Goal: Information Seeking & Learning: Compare options

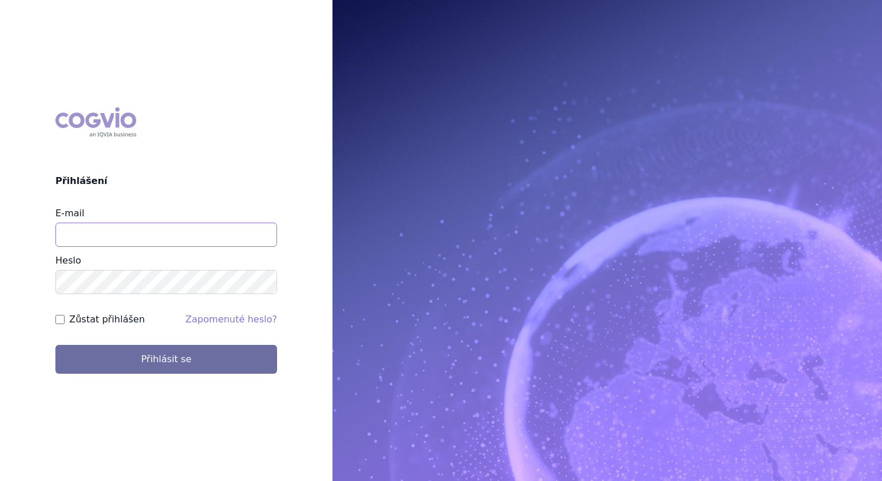
click at [227, 235] on input "E-mail" at bounding box center [166, 235] width 222 height 24
type input "[PERSON_NAME][EMAIL_ADDRESS][PERSON_NAME][PERSON_NAME][DOMAIN_NAME]"
click at [55, 345] on button "Přihlásit se" at bounding box center [166, 359] width 222 height 29
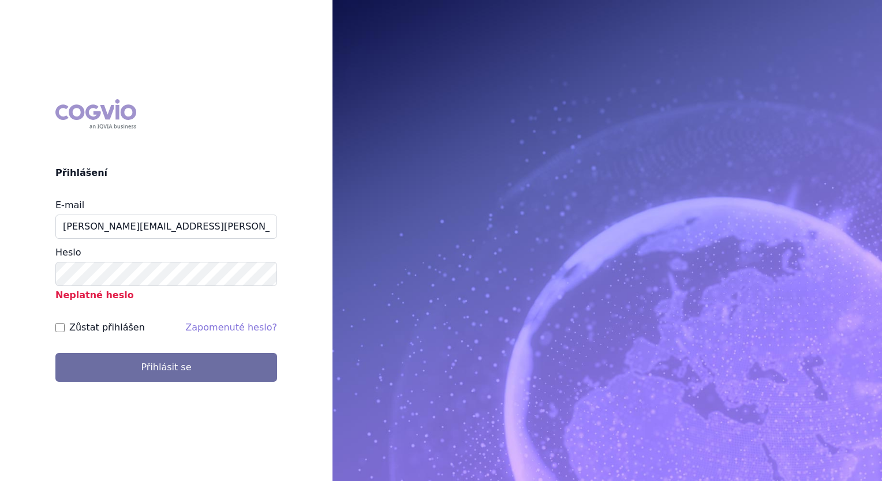
click at [194, 286] on p "Neplatné heslo" at bounding box center [166, 294] width 222 height 16
click at [55, 353] on button "Přihlásit se" at bounding box center [166, 367] width 222 height 29
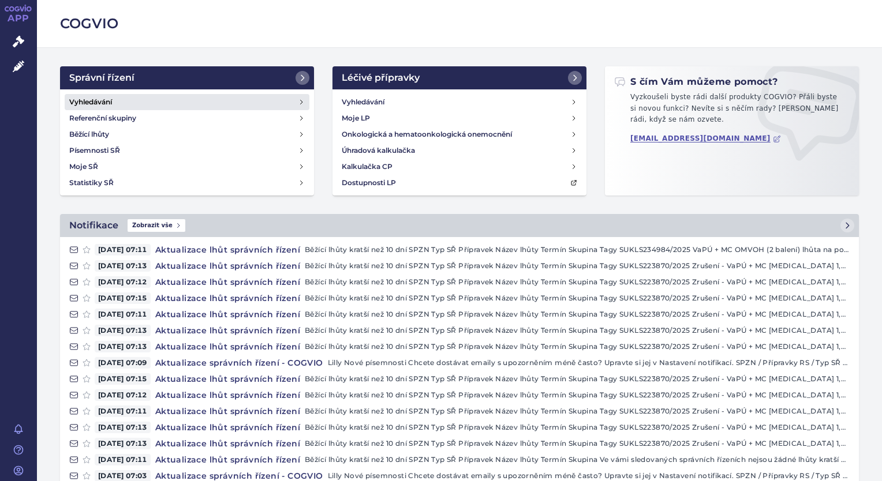
click at [224, 107] on link "Vyhledávání" at bounding box center [187, 102] width 245 height 16
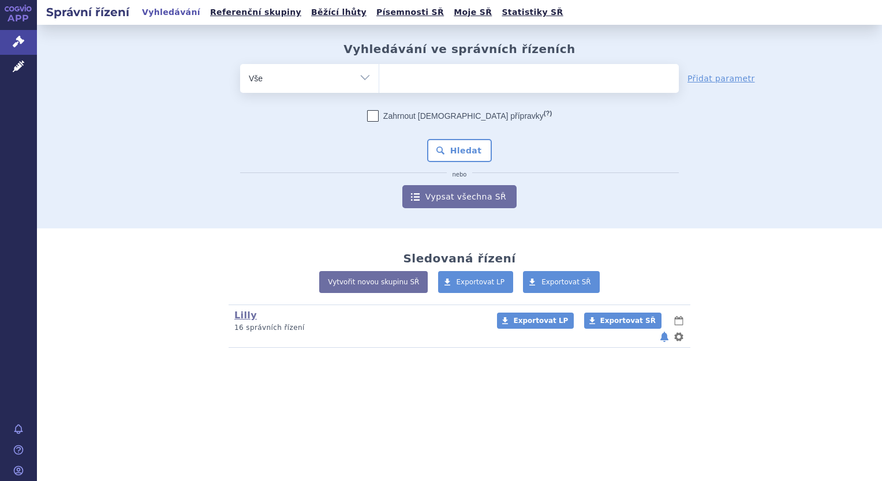
click at [475, 78] on ul at bounding box center [528, 76] width 299 height 24
click at [379, 78] on select at bounding box center [379, 77] width 1 height 29
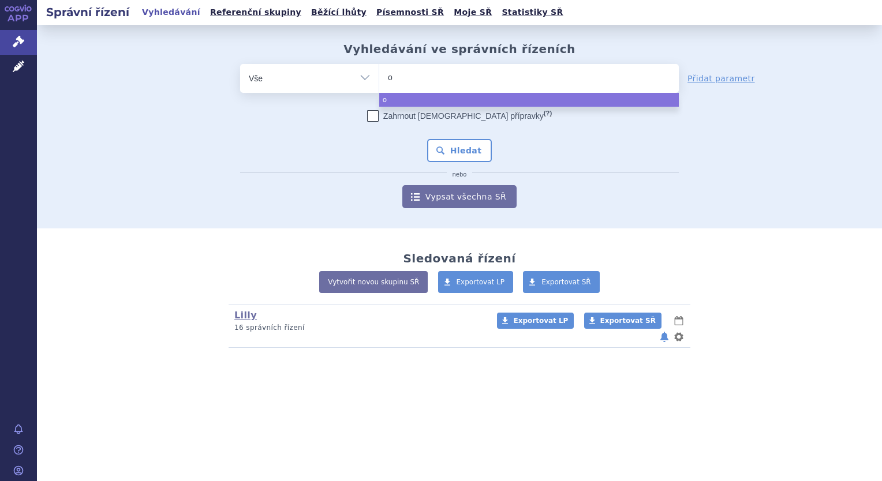
type input "oz"
type input "oze"
select select "oze"
click at [20, 73] on link "Léčivé přípravky" at bounding box center [18, 67] width 37 height 24
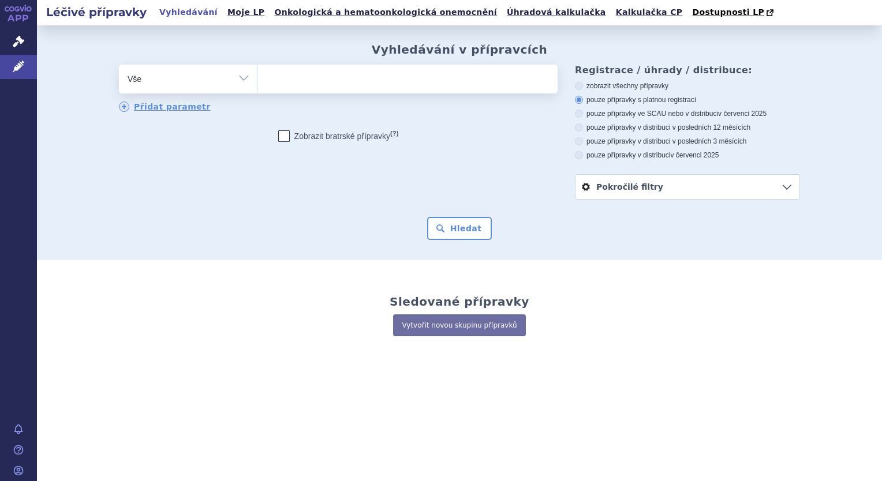
click at [355, 88] on ul at bounding box center [407, 77] width 299 height 24
click at [258, 88] on select at bounding box center [257, 78] width 1 height 29
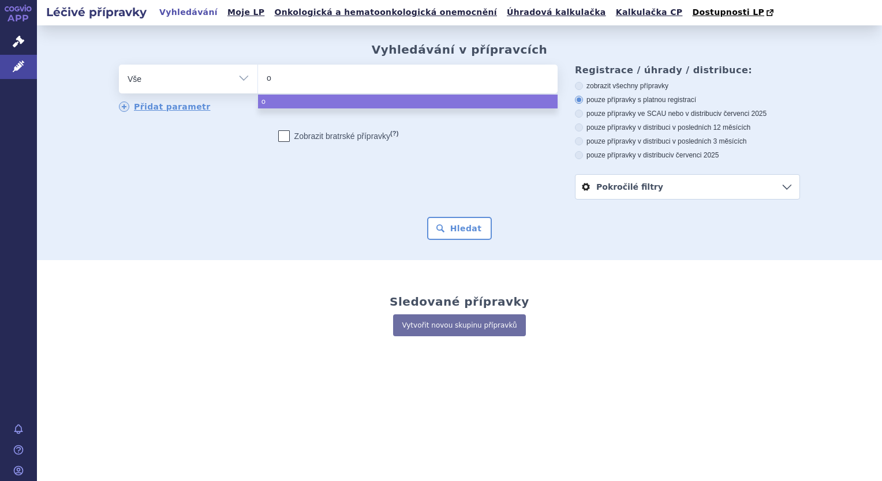
type input "oz"
type input "ozem"
type input "ozemp"
type input "ozempc"
type input "ozemp"
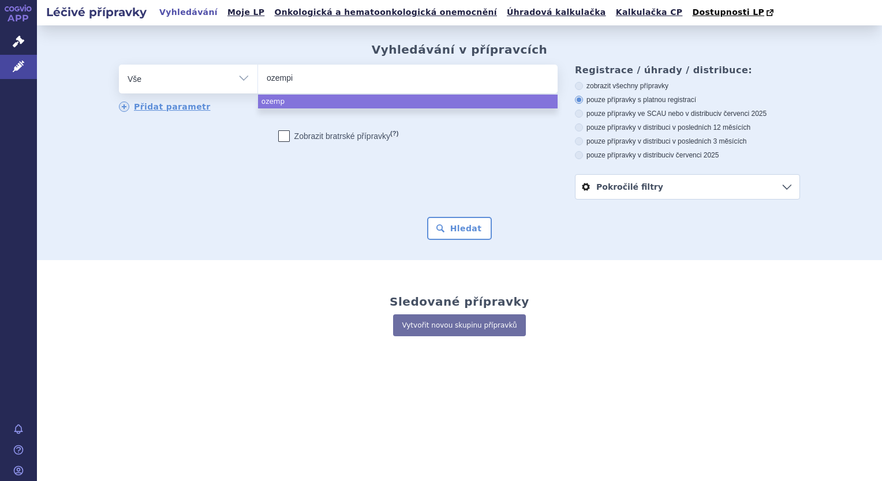
type input "[MEDICAL_DATA]"
select select "[MEDICAL_DATA]"
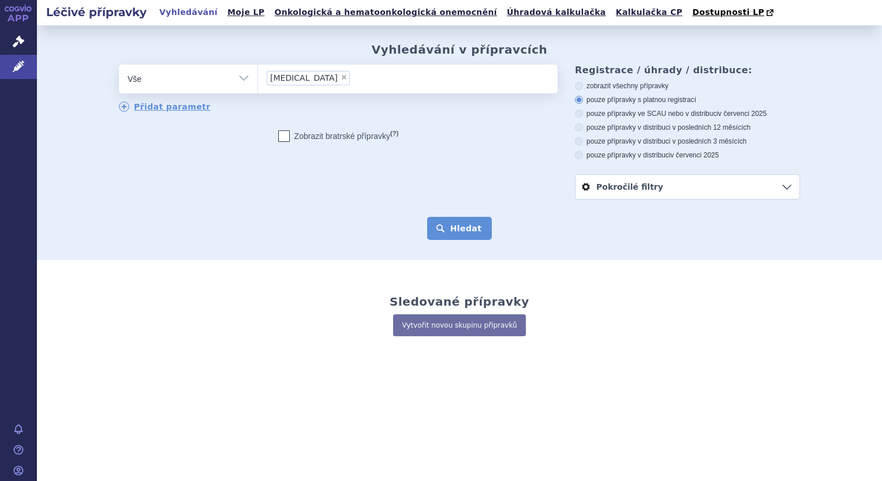
click at [462, 234] on button "Hledat" at bounding box center [459, 228] width 65 height 23
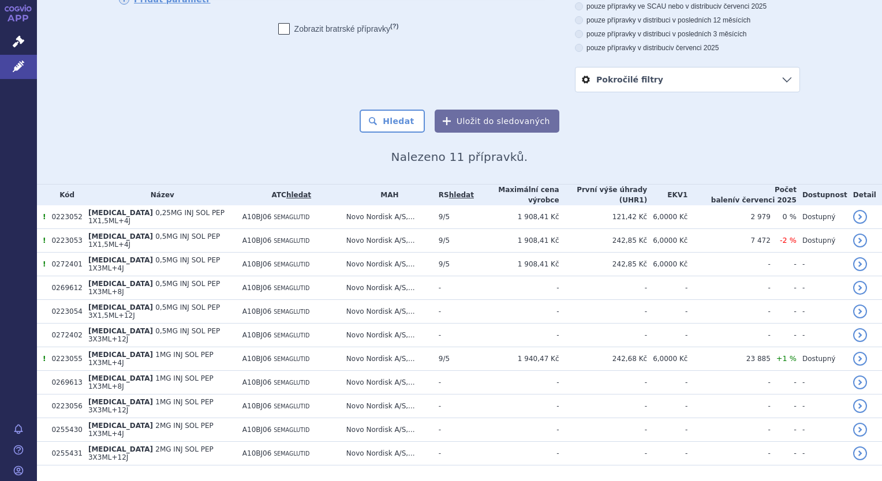
scroll to position [108, 0]
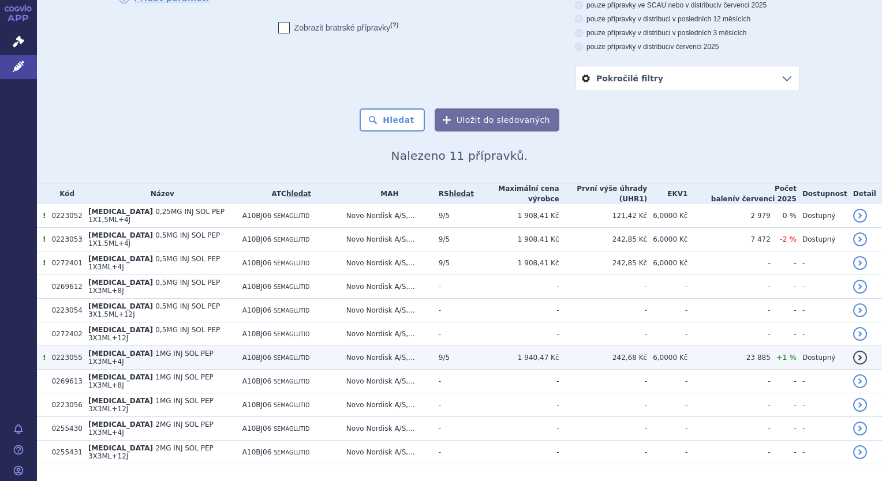
click at [482, 346] on td "1 940,47 Kč" at bounding box center [516, 358] width 85 height 24
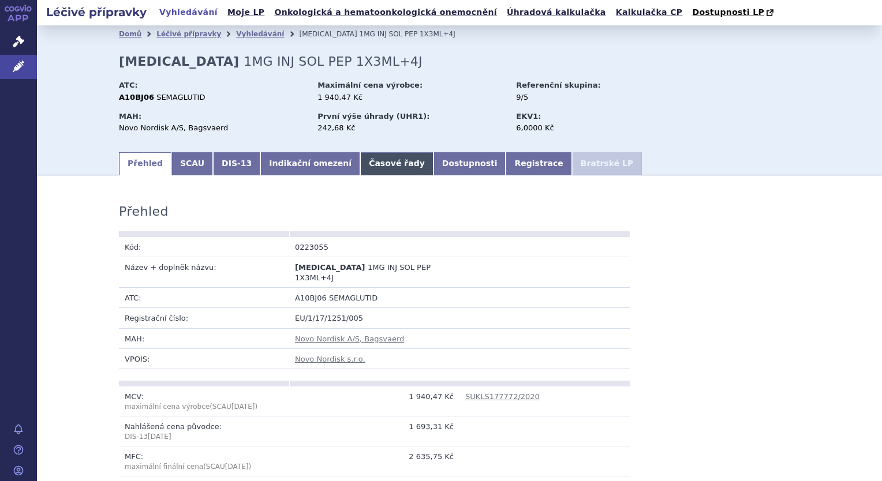
click at [373, 163] on link "Časové řady" at bounding box center [396, 163] width 73 height 23
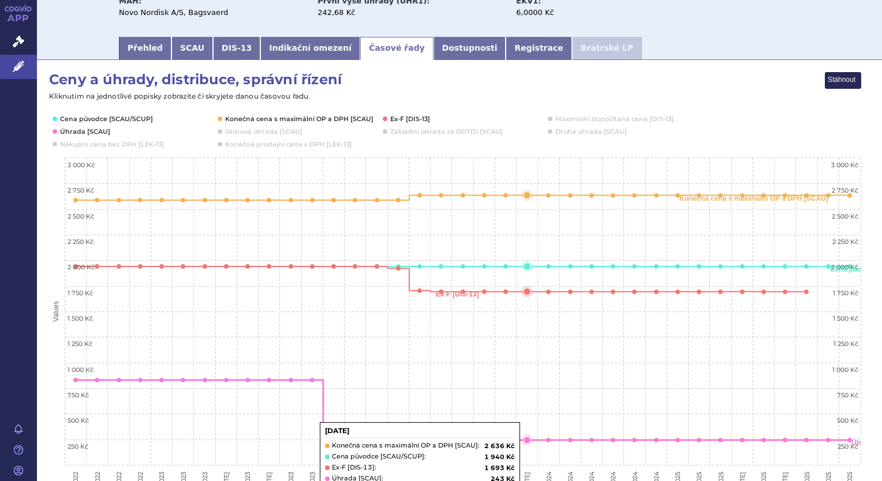
scroll to position [115, 0]
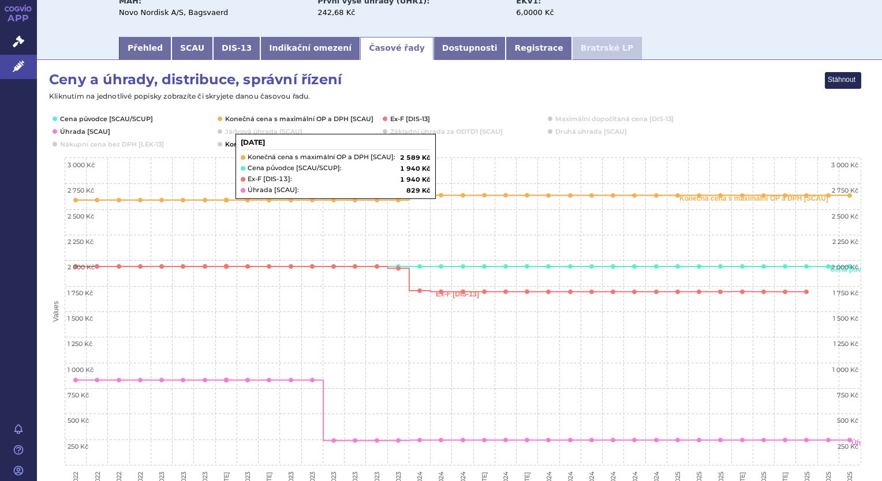
click at [222, 144] on icon "Interactive chart" at bounding box center [220, 144] width 5 height 5
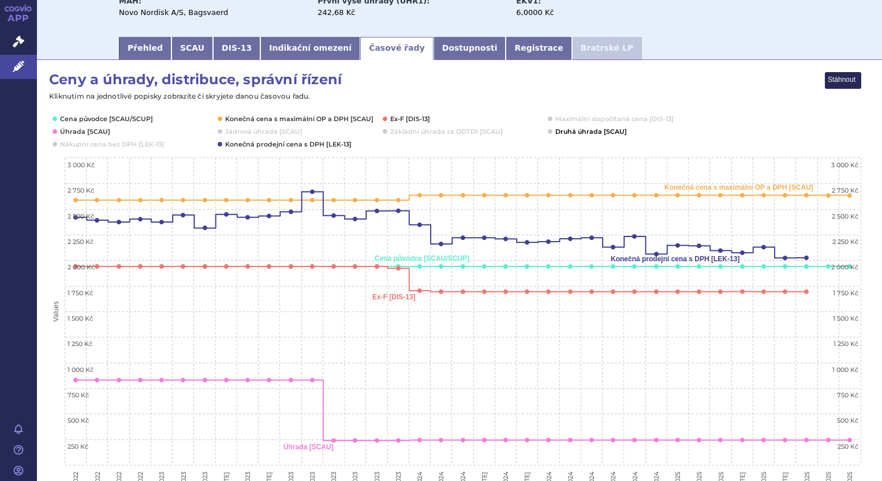
click at [561, 134] on button "Show Druhá úhrada [SCAU]" at bounding box center [590, 131] width 70 height 9
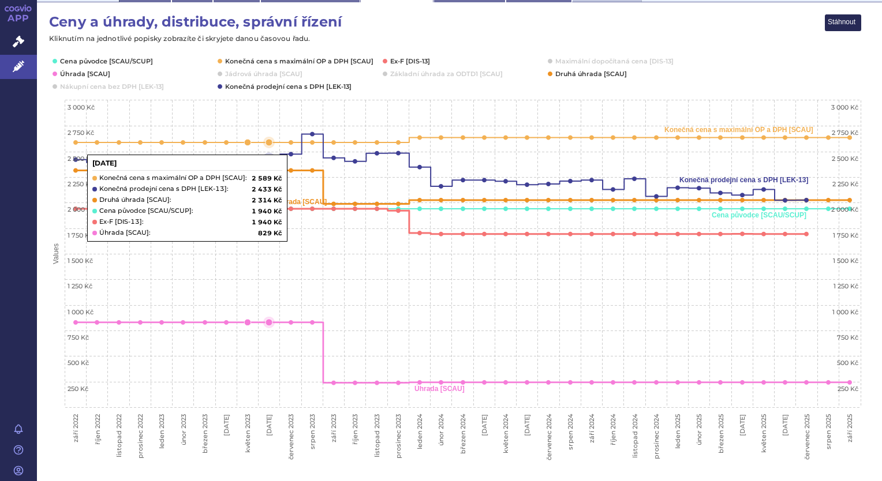
scroll to position [0, 0]
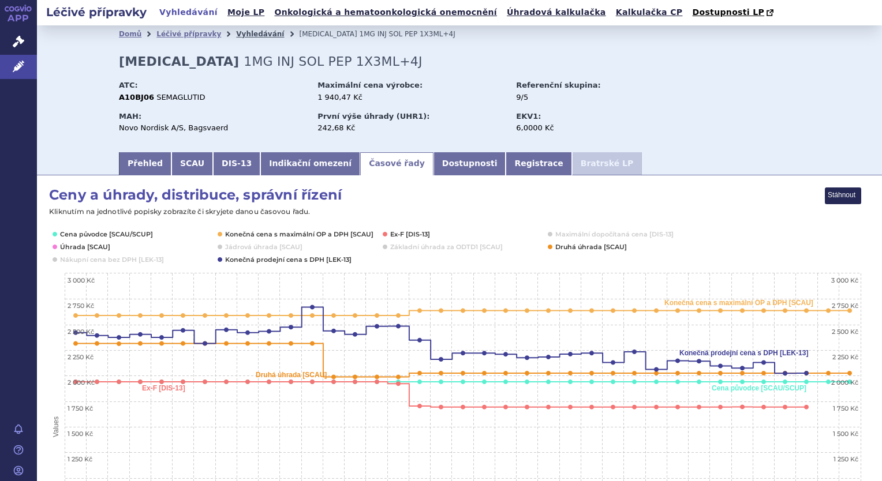
click at [236, 35] on link "Vyhledávání" at bounding box center [260, 34] width 48 height 8
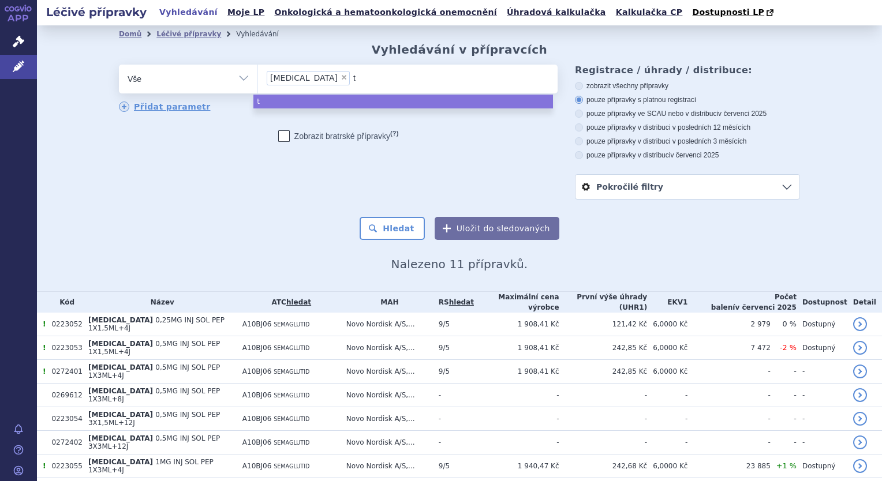
type input "tr"
type input "trul"
type input "truli"
type input "trulicit"
type input "[MEDICAL_DATA]"
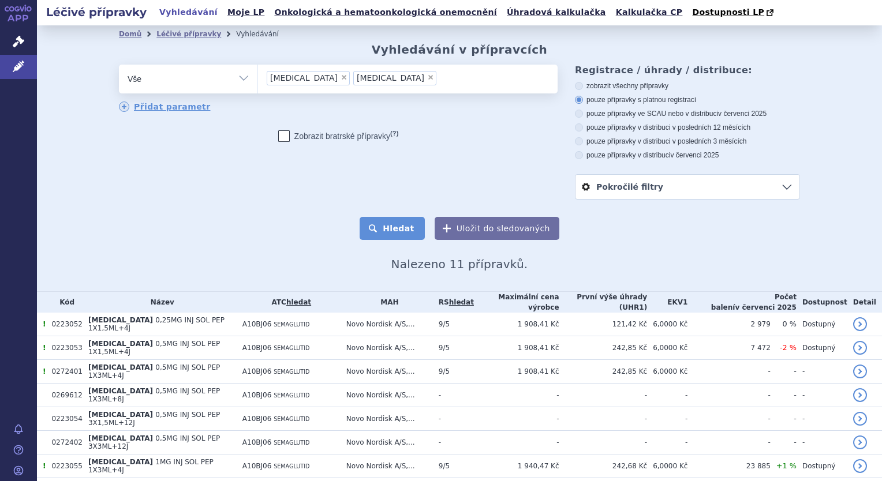
click at [394, 231] on button "Hledat" at bounding box center [391, 228] width 65 height 23
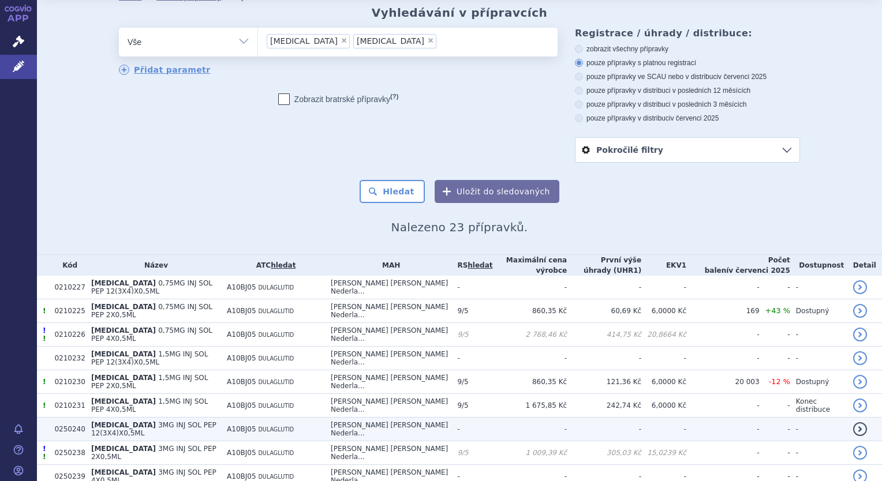
scroll to position [58, 0]
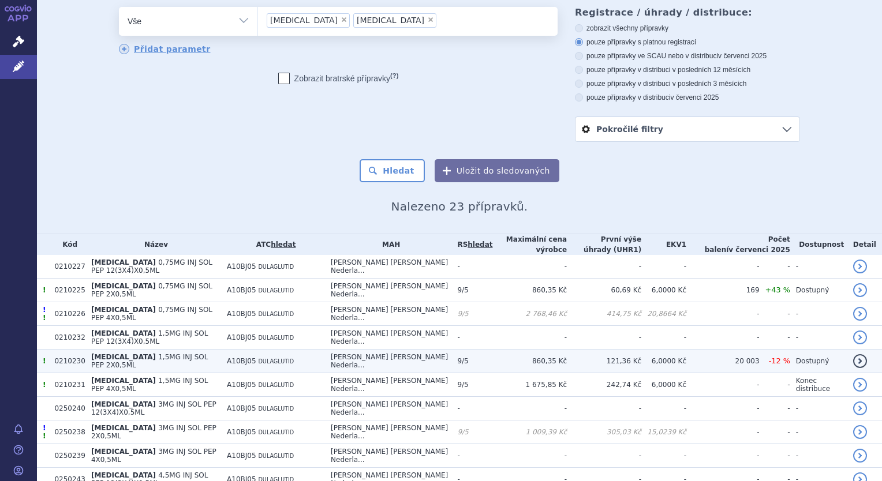
click at [121, 353] on span "[MEDICAL_DATA]" at bounding box center [123, 357] width 65 height 8
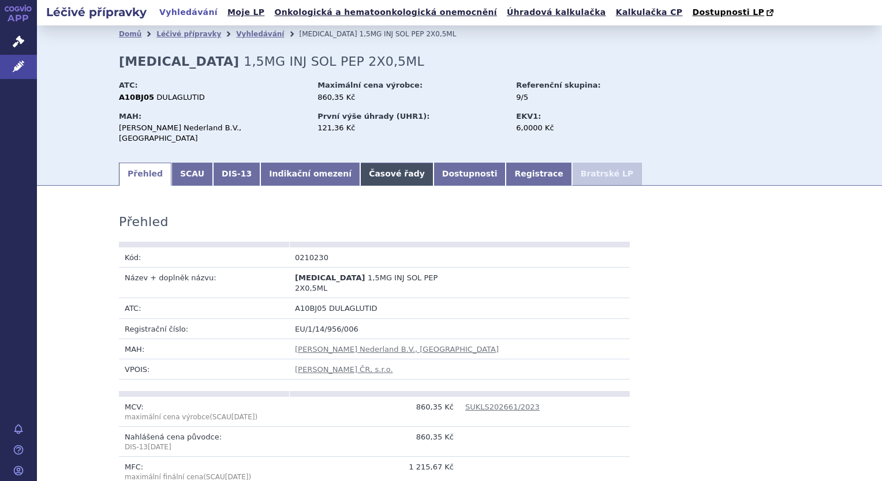
click at [360, 167] on link "Časové řady" at bounding box center [396, 174] width 73 height 23
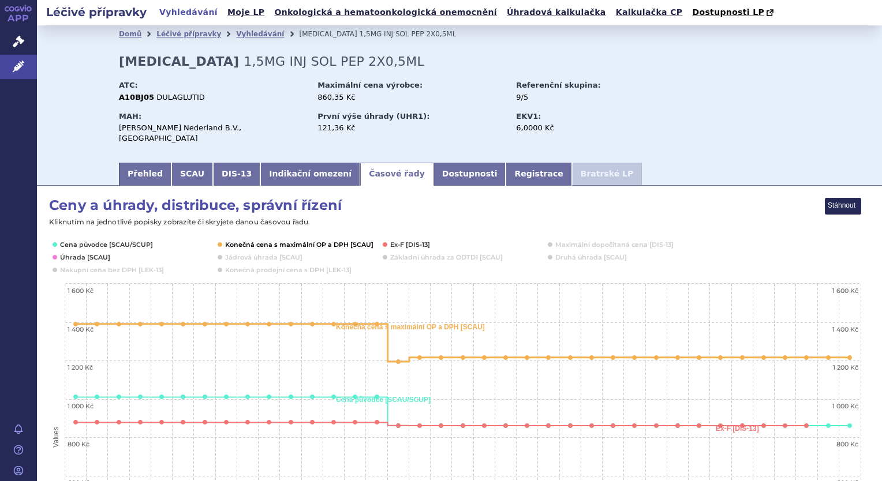
scroll to position [58, 0]
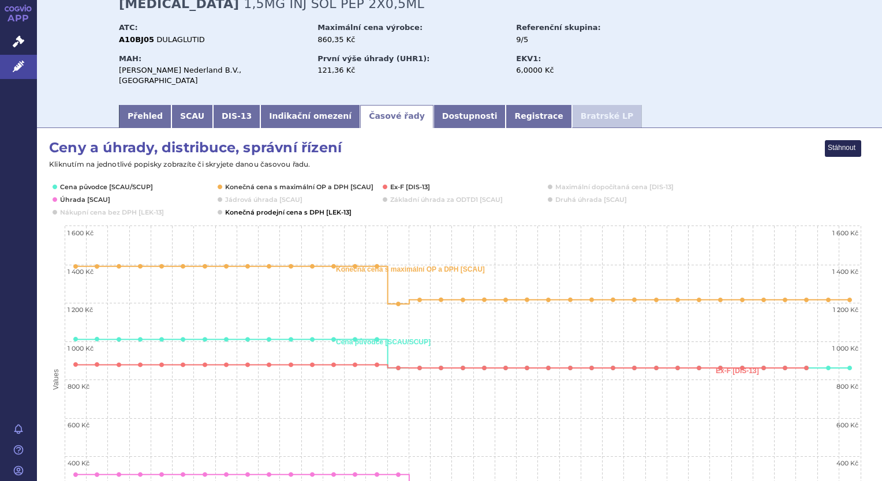
click at [256, 208] on button "Show Konečná prodejní cena s DPH [LEK-13]" at bounding box center [287, 212] width 124 height 9
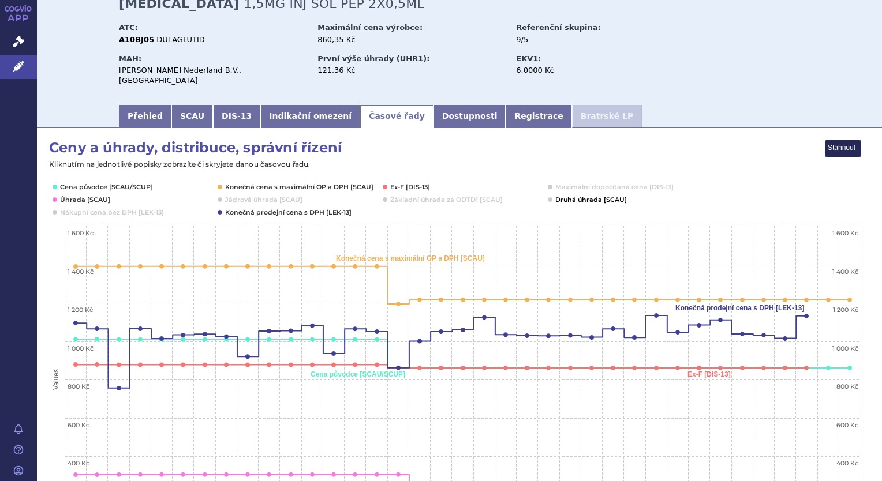
click at [566, 195] on button "Show Druhá úhrada [SCAU]" at bounding box center [590, 199] width 70 height 9
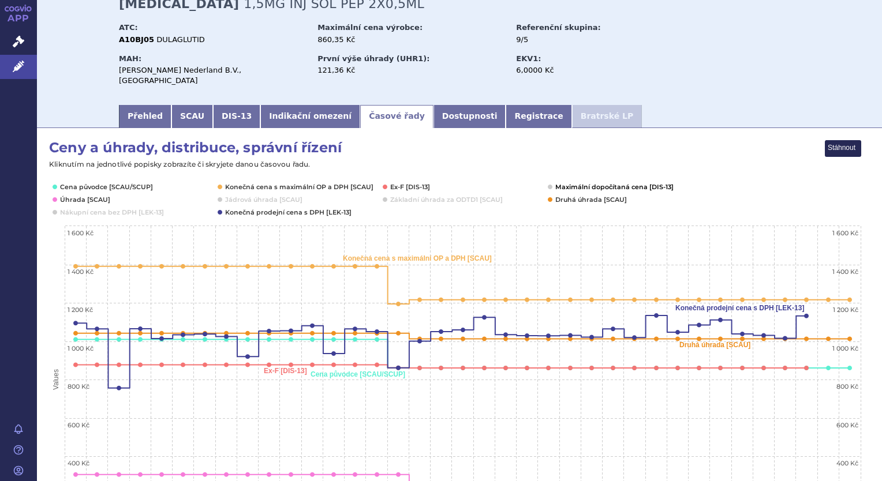
click at [569, 182] on button "Show Maximální dopočítaná cena [DIS-13]" at bounding box center [613, 186] width 116 height 9
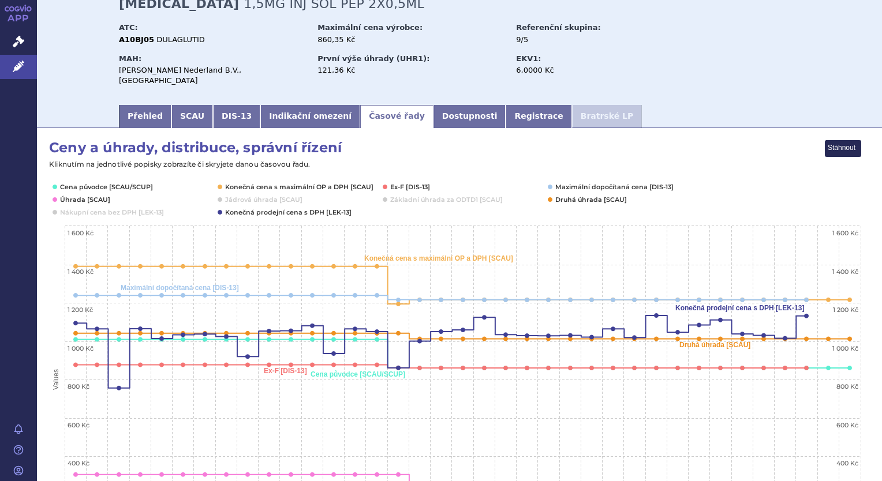
click at [569, 182] on button "Show Maximální dopočítaná cena [DIS-13]" at bounding box center [613, 186] width 116 height 9
